Goal: Navigation & Orientation: Find specific page/section

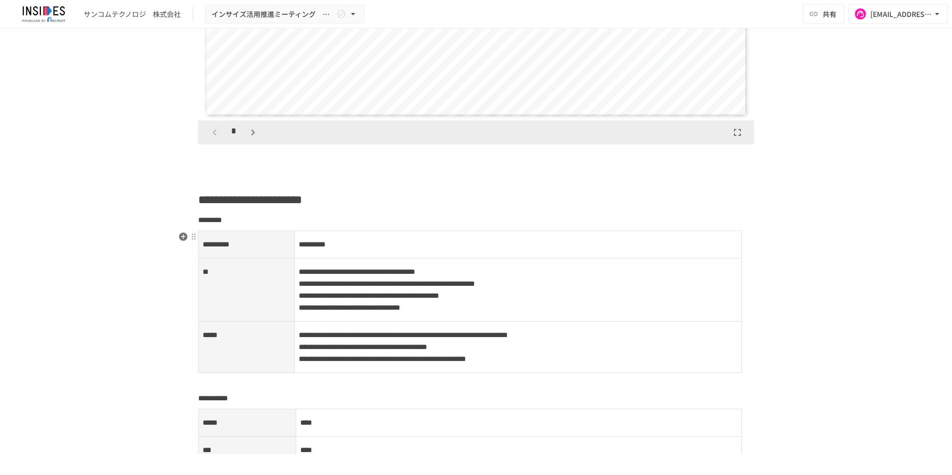
scroll to position [995, 0]
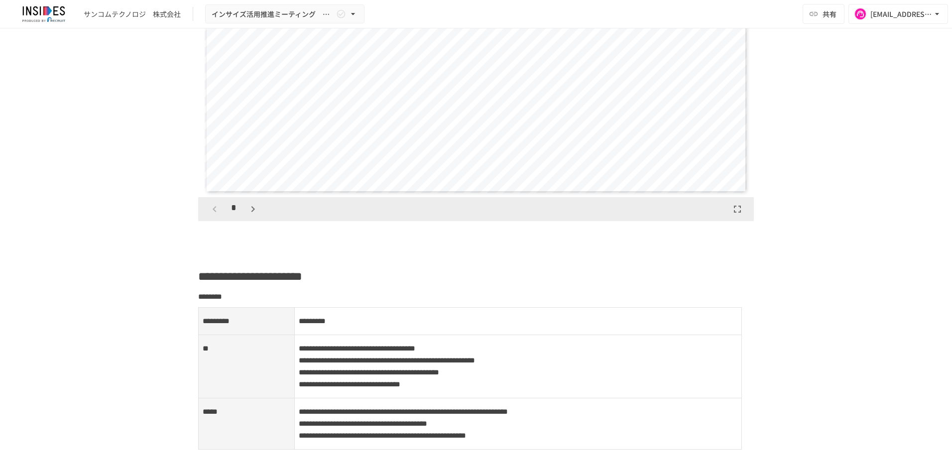
click at [247, 206] on icon "button" at bounding box center [253, 209] width 12 height 12
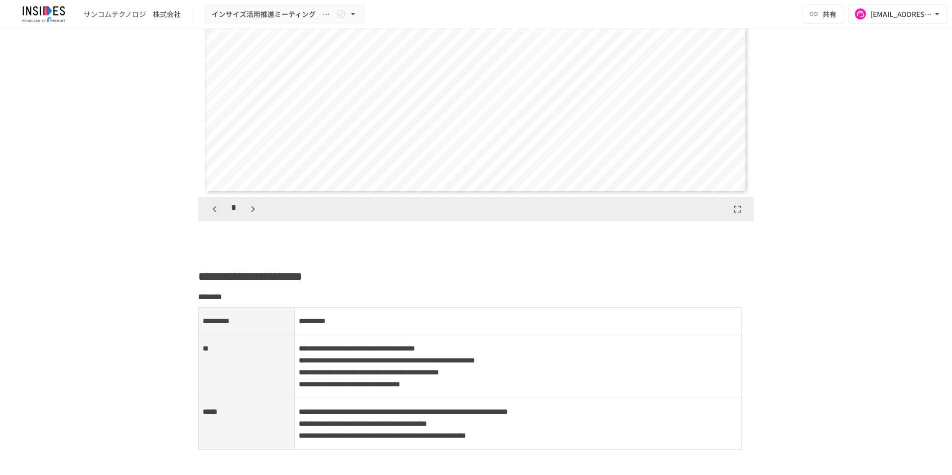
click at [247, 206] on icon "button" at bounding box center [253, 209] width 12 height 12
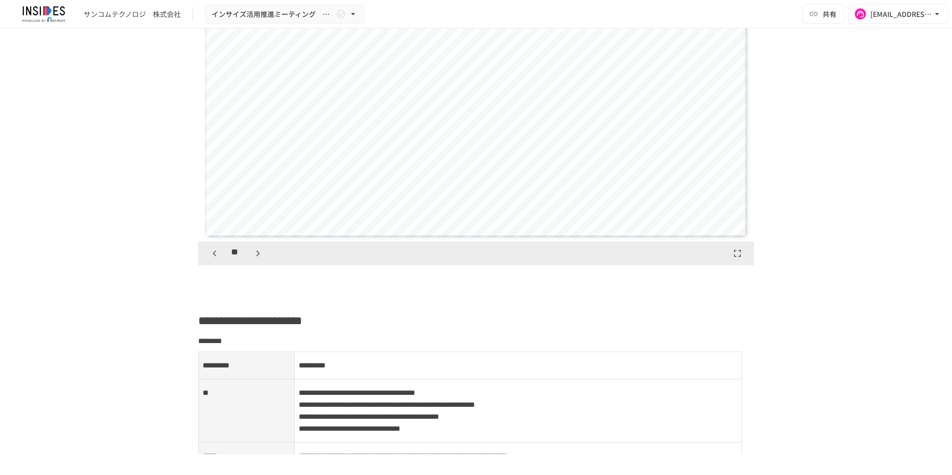
scroll to position [896, 0]
